Goal: Navigation & Orientation: Find specific page/section

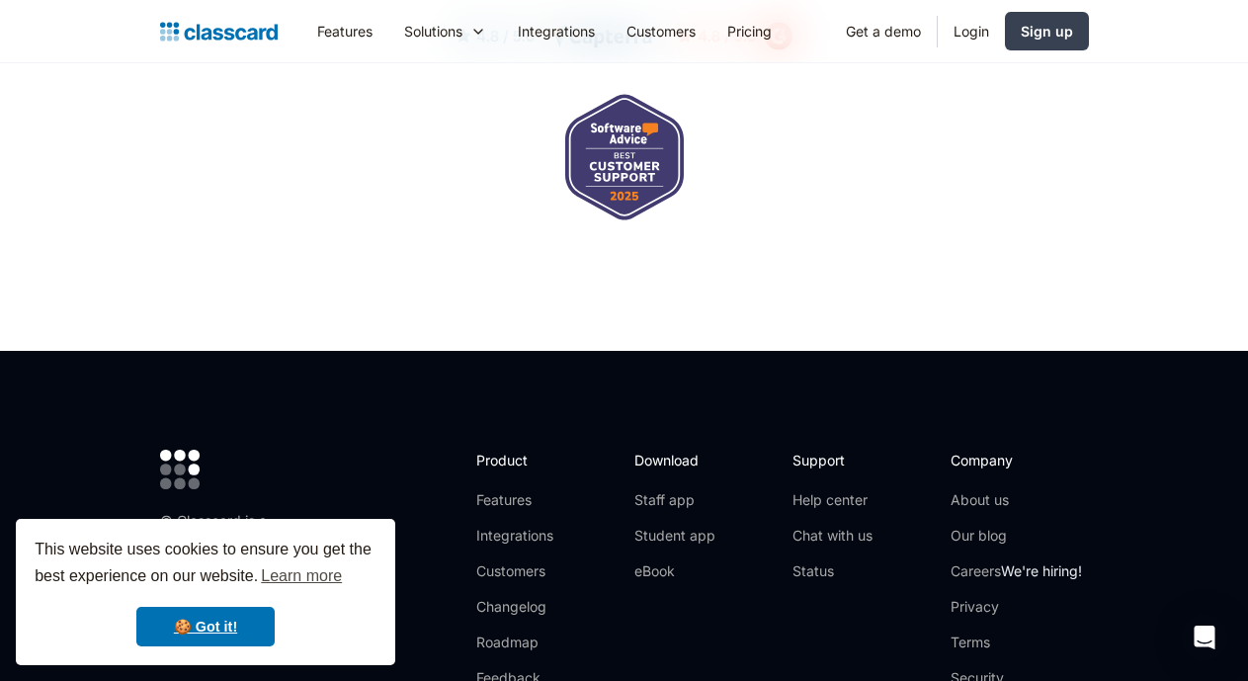
scroll to position [6622, 0]
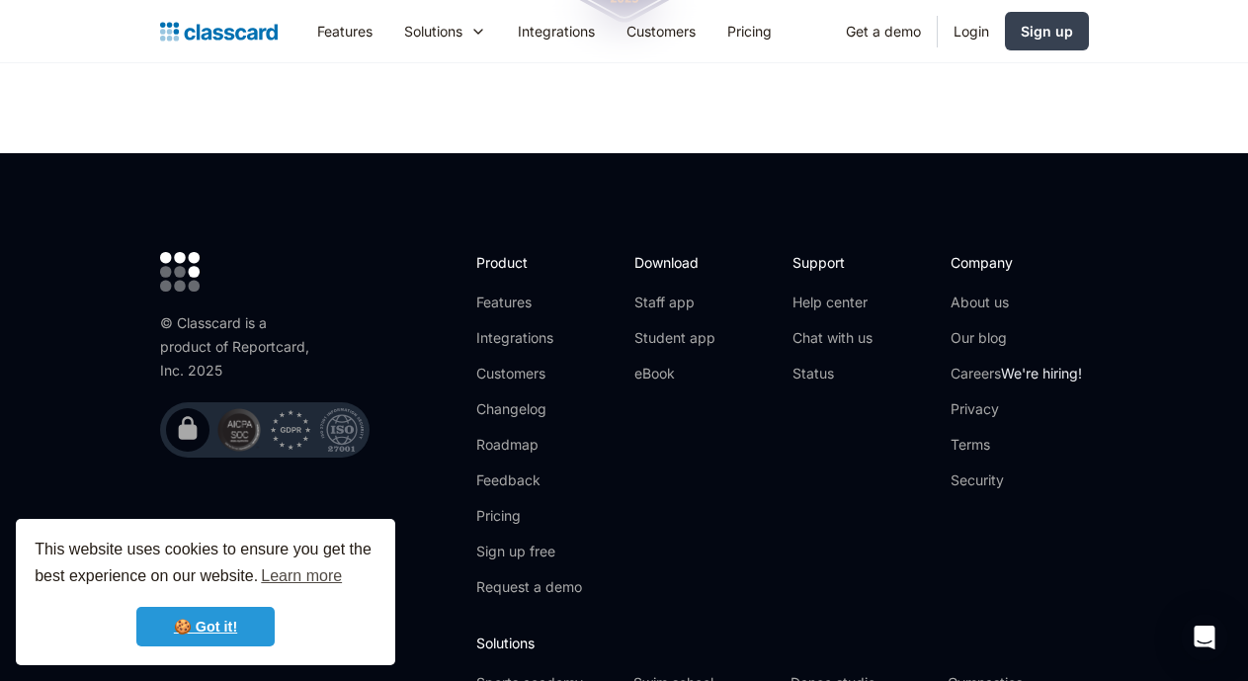
drag, startPoint x: 191, startPoint y: 636, endPoint x: 198, endPoint y: 622, distance: 16.4
click at [192, 633] on link "🍪 Got it!" at bounding box center [205, 627] width 138 height 40
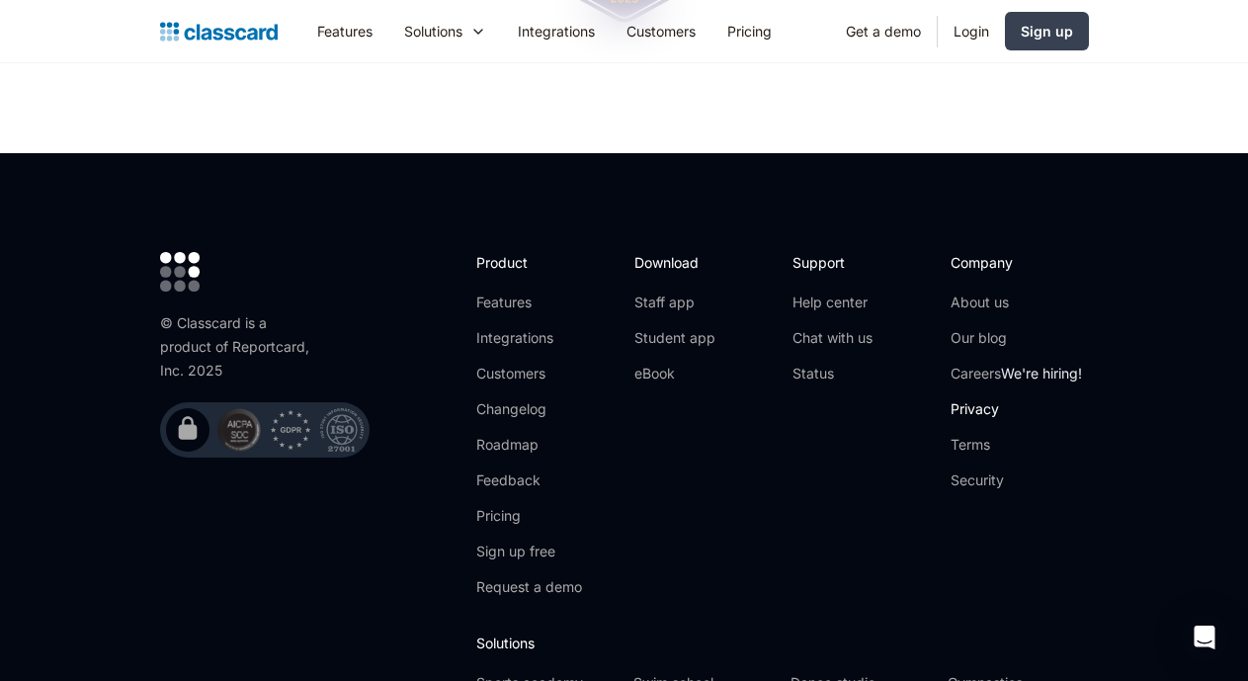
click at [1081, 399] on link "Privacy" at bounding box center [1016, 409] width 131 height 20
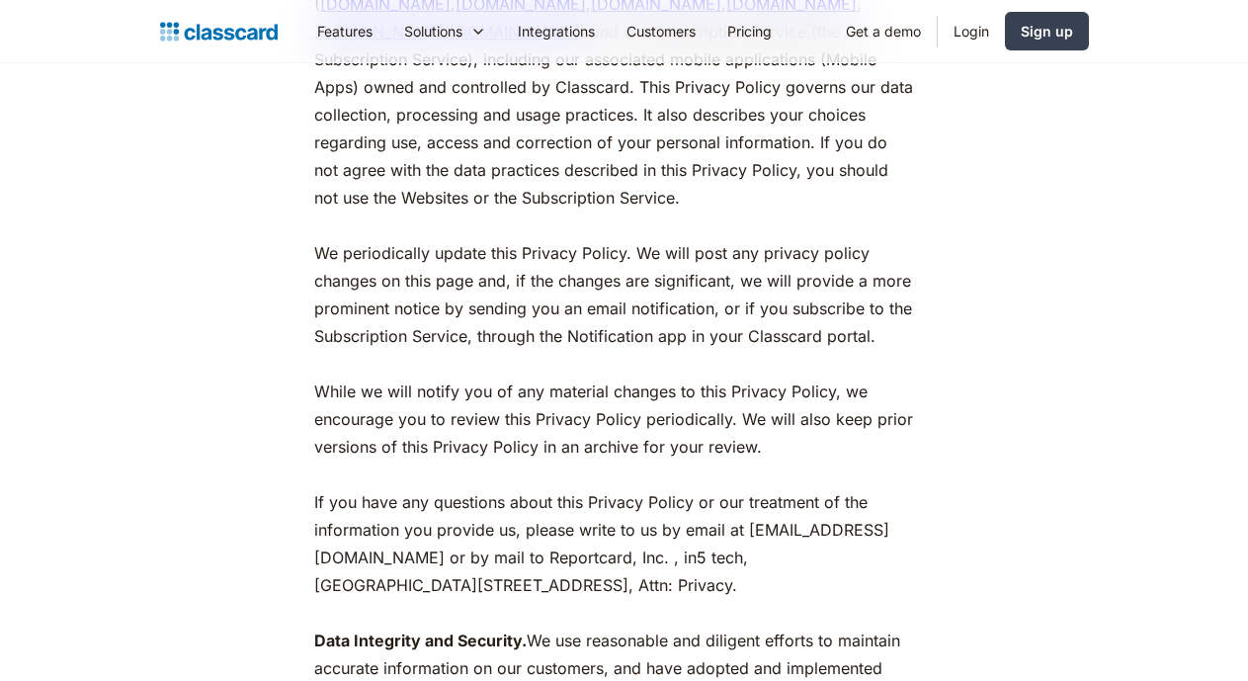
scroll to position [593, 0]
